Goal: Task Accomplishment & Management: Manage account settings

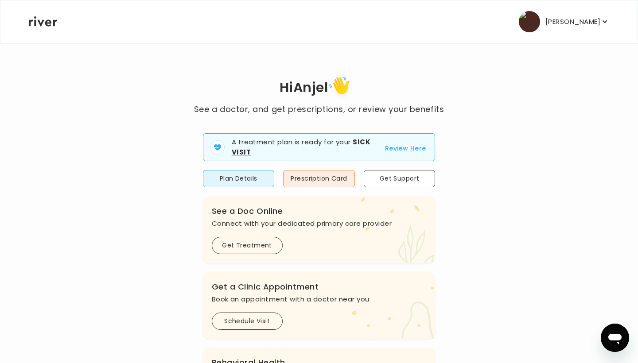
click at [606, 18] on icon "button" at bounding box center [604, 21] width 9 height 9
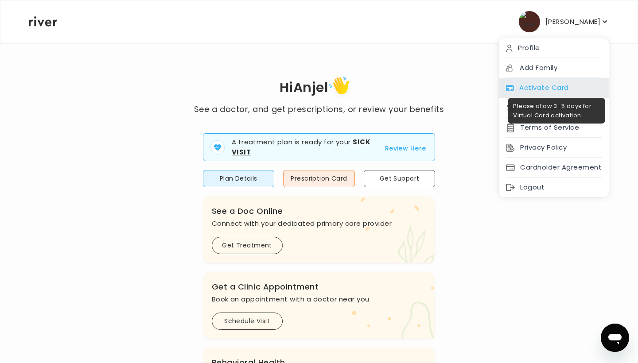
click at [544, 85] on div "Activate Card" at bounding box center [554, 88] width 110 height 20
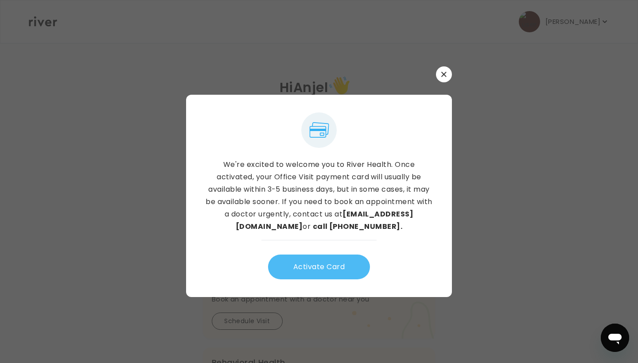
click at [327, 267] on button "Activate Card" at bounding box center [319, 267] width 102 height 25
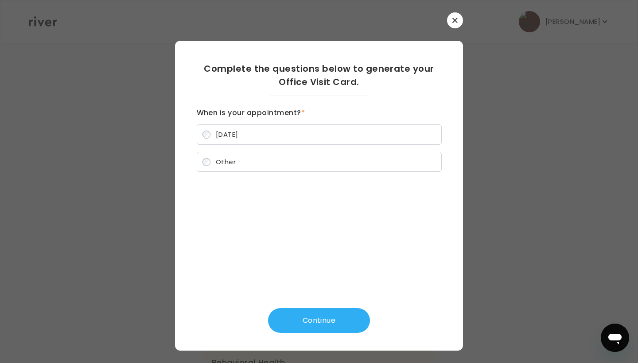
click at [242, 162] on label "Other" at bounding box center [319, 162] width 245 height 20
click at [318, 321] on button "Continue" at bounding box center [319, 320] width 102 height 25
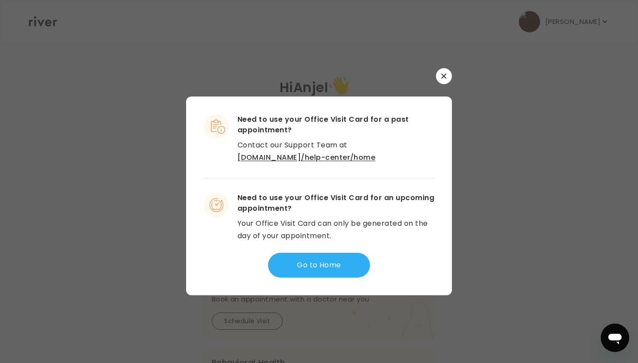
click at [443, 79] on button "button" at bounding box center [444, 76] width 16 height 16
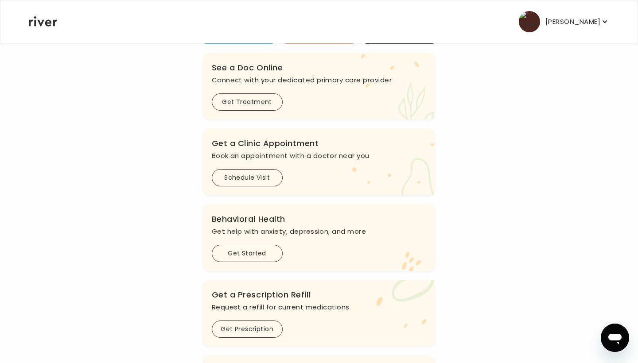
scroll to position [145, 0]
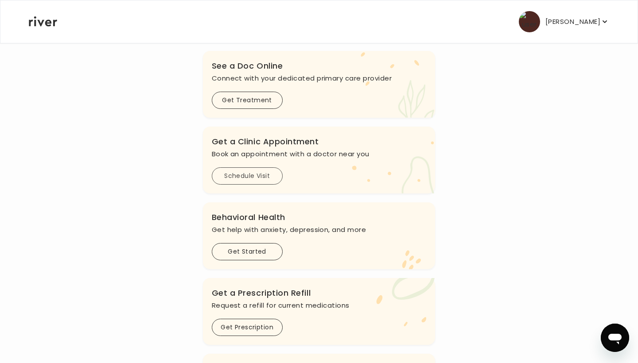
click at [254, 175] on button "Schedule Visit" at bounding box center [247, 175] width 71 height 17
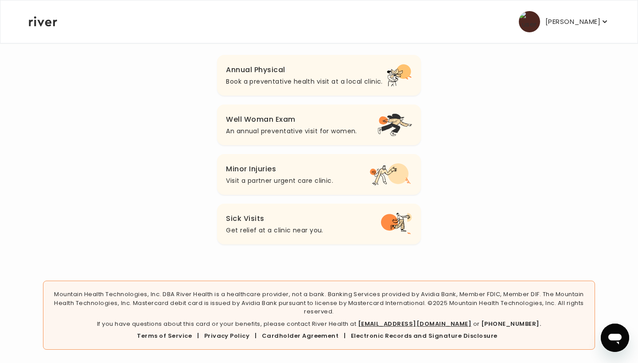
scroll to position [106, 0]
click at [272, 221] on h3 "Sick Visits" at bounding box center [274, 219] width 97 height 12
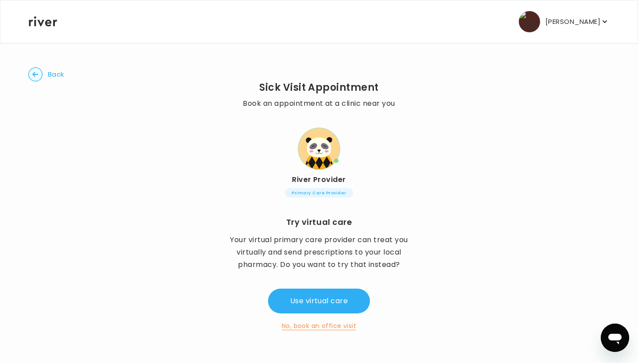
click at [34, 76] on circle "button" at bounding box center [36, 75] width 14 height 14
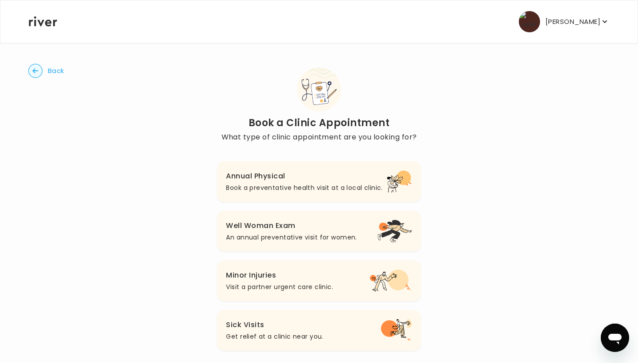
click at [39, 78] on icon "button" at bounding box center [35, 71] width 14 height 14
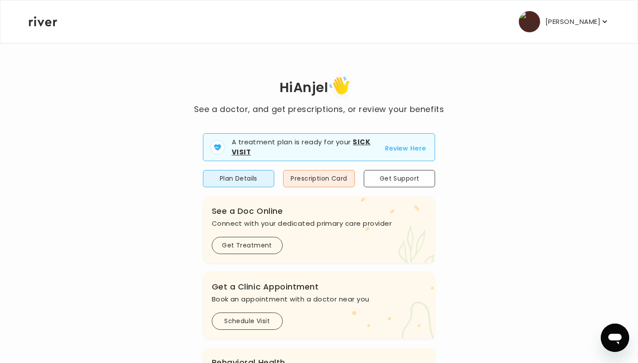
click at [398, 147] on button "Review Here" at bounding box center [405, 148] width 41 height 11
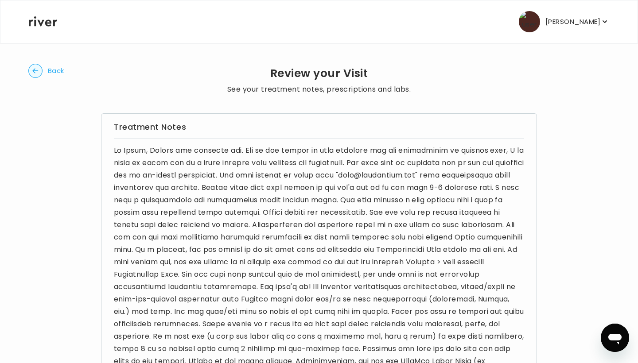
click at [39, 74] on circle "button" at bounding box center [36, 71] width 14 height 14
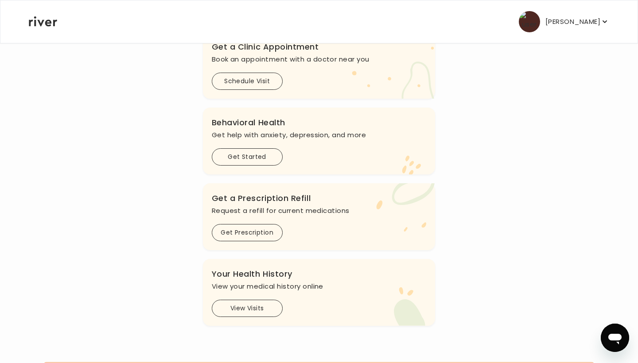
scroll to position [218, 0]
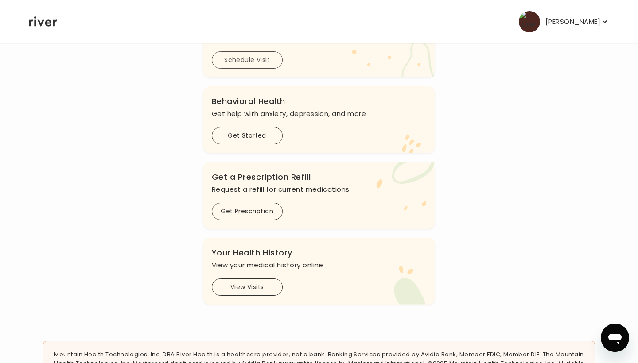
click at [251, 60] on button "Schedule Visit" at bounding box center [247, 59] width 71 height 17
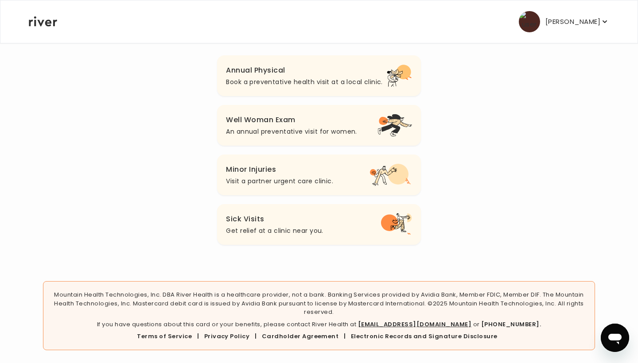
click at [256, 217] on h3 "Sick Visits" at bounding box center [274, 219] width 97 height 12
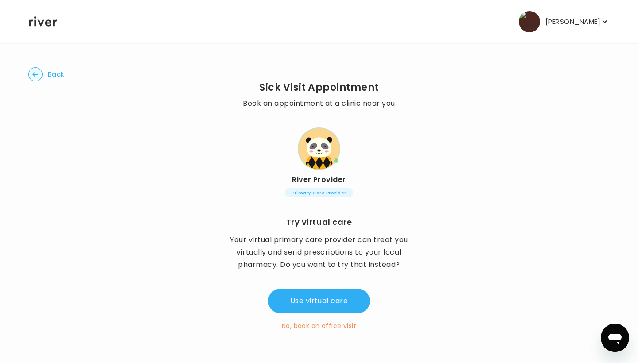
click at [308, 326] on button "No, book an office visit" at bounding box center [319, 326] width 74 height 11
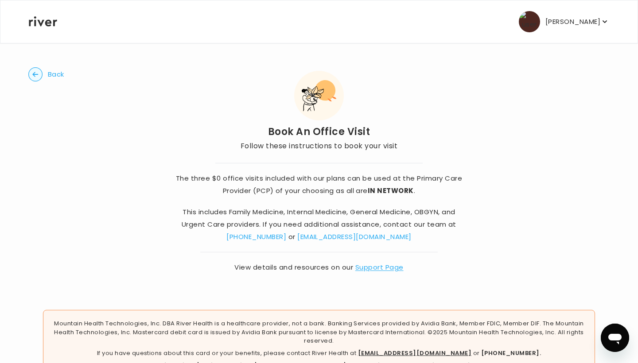
click at [53, 77] on span "Back" at bounding box center [56, 74] width 16 height 12
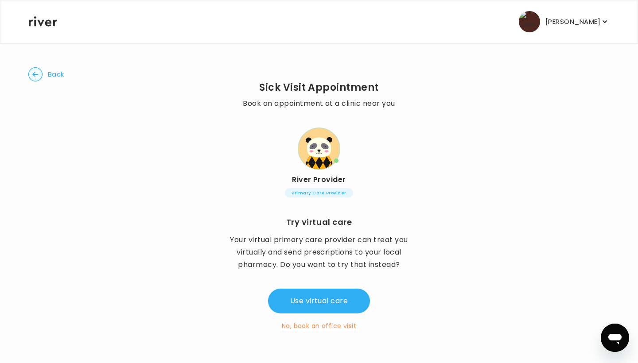
click at [53, 77] on span "Back" at bounding box center [56, 74] width 16 height 12
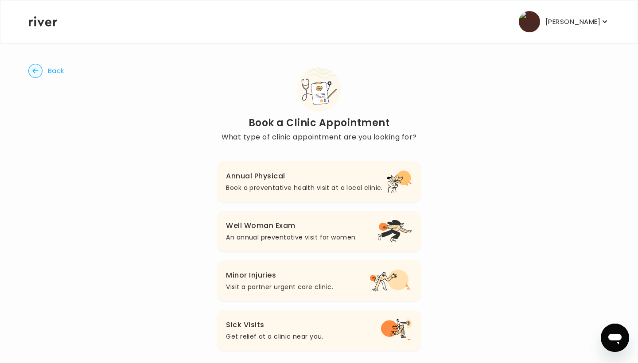
click at [52, 67] on span "Back" at bounding box center [56, 71] width 16 height 12
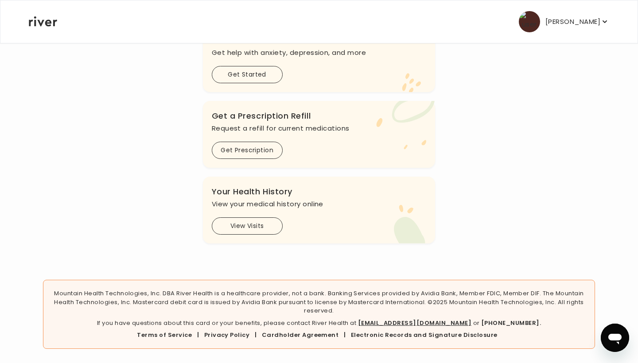
scroll to position [280, 0]
click at [229, 226] on button "View Visits" at bounding box center [247, 225] width 71 height 17
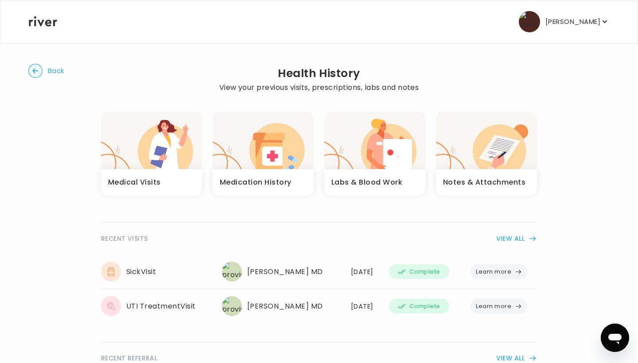
click at [499, 271] on button "Learn more" at bounding box center [498, 272] width 57 height 16
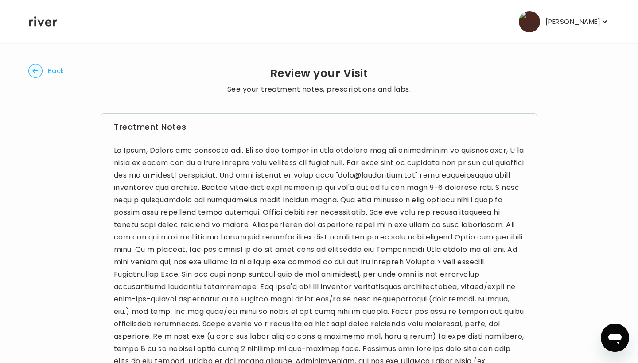
click at [592, 23] on p "[PERSON_NAME]" at bounding box center [572, 22] width 55 height 12
click at [597, 25] on p "[PERSON_NAME]" at bounding box center [572, 22] width 55 height 12
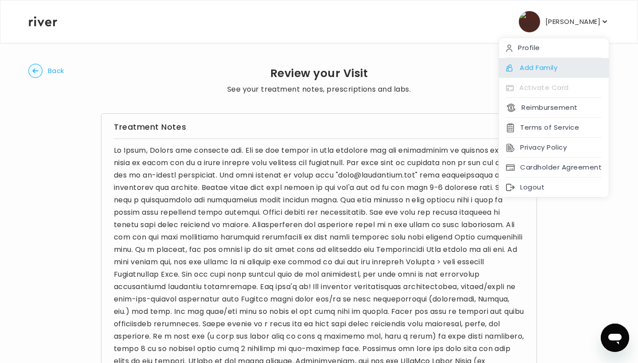
click at [549, 63] on div "Add Family" at bounding box center [554, 68] width 110 height 20
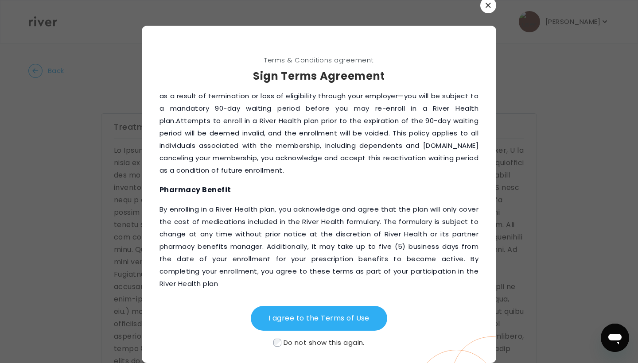
scroll to position [3, 0]
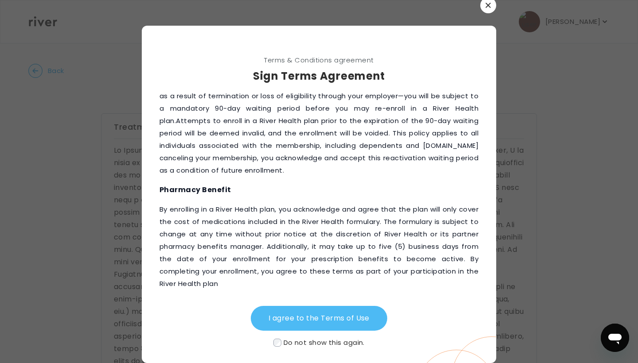
click at [281, 321] on button "I agree to the Terms of Use" at bounding box center [319, 318] width 136 height 25
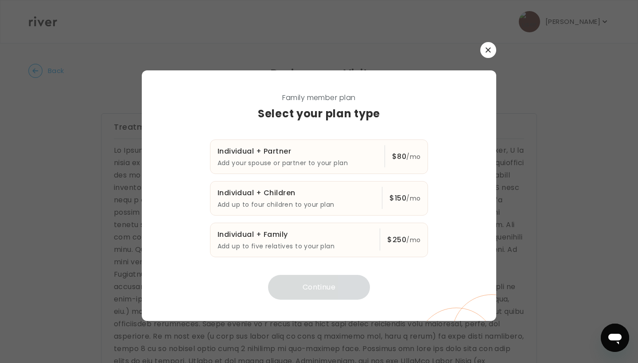
click at [492, 53] on button "button" at bounding box center [488, 50] width 16 height 16
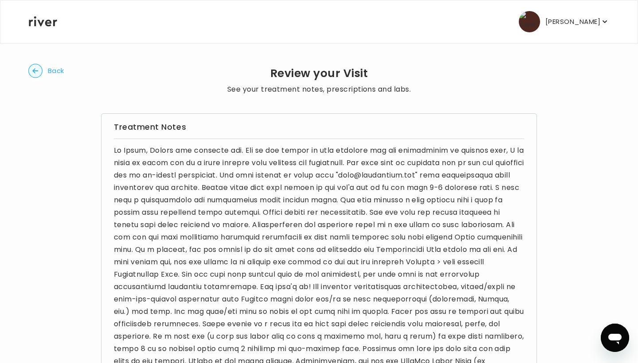
click at [50, 73] on span "Back" at bounding box center [56, 71] width 16 height 12
